Goal: Task Accomplishment & Management: Manage account settings

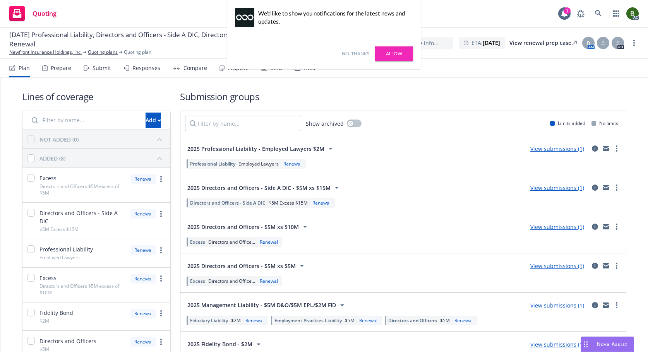
click at [349, 57] on link "No, thanks" at bounding box center [355, 53] width 27 height 7
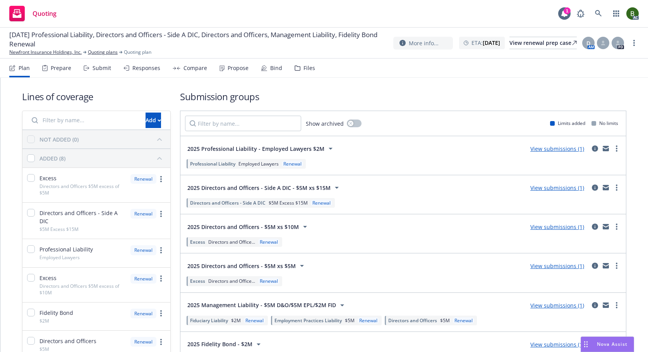
click at [307, 69] on div "Files" at bounding box center [310, 68] width 12 height 6
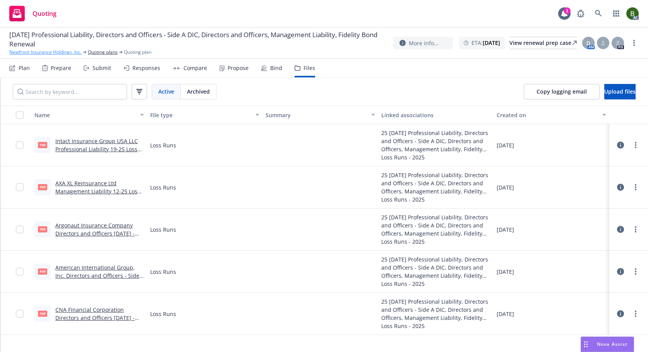
click at [53, 53] on link "Newfront Insurance Holdings, Inc." at bounding box center [45, 52] width 72 height 7
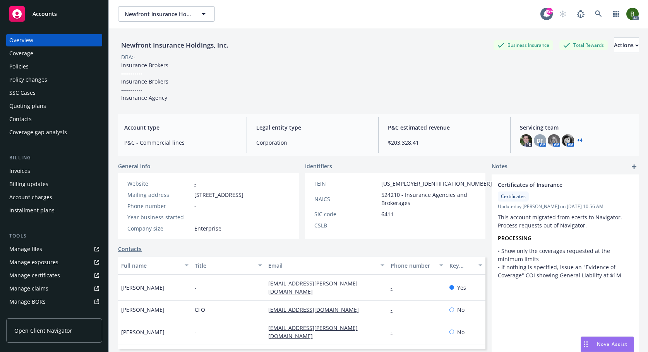
click at [577, 141] on link "+ 4" at bounding box center [579, 140] width 5 height 5
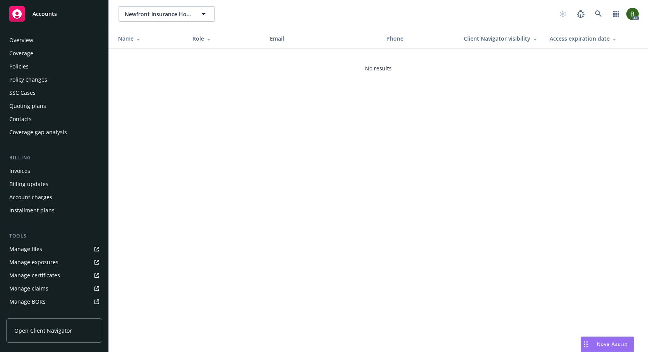
scroll to position [139, 0]
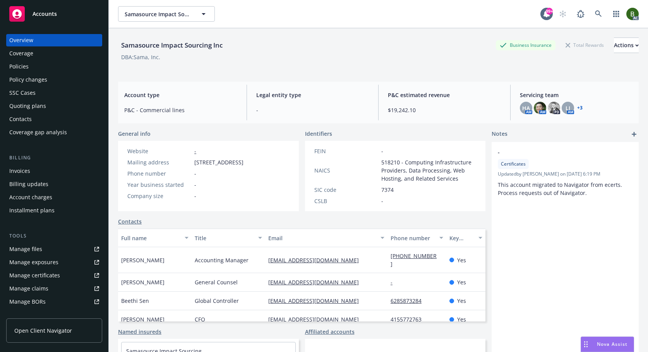
click at [577, 110] on link "+ 3" at bounding box center [579, 108] width 5 height 5
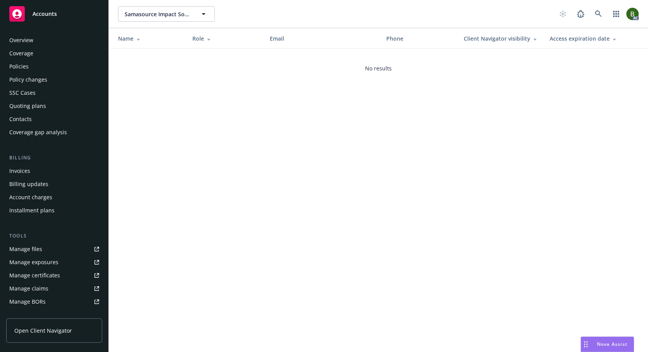
scroll to position [139, 0]
